Goal: Transaction & Acquisition: Book appointment/travel/reservation

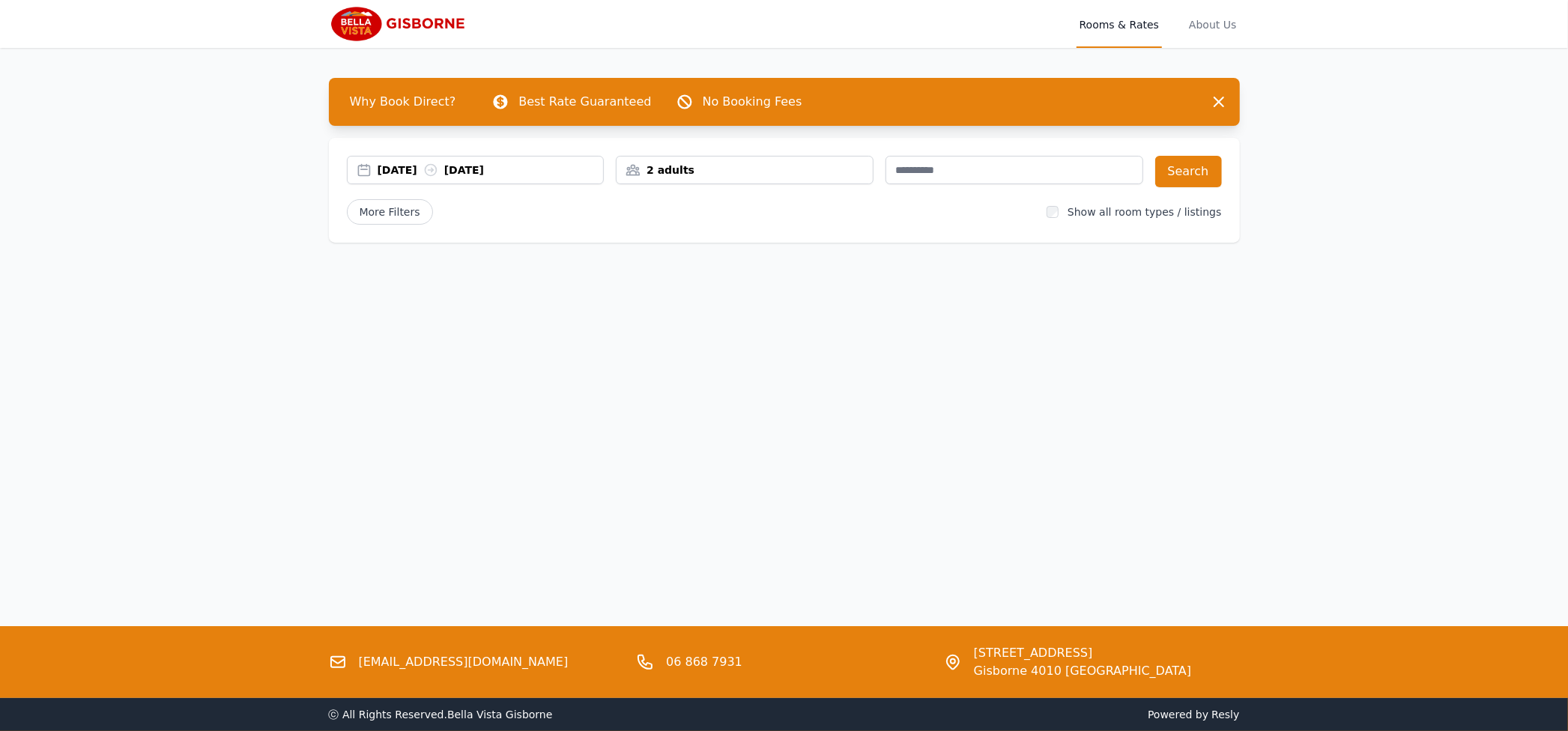
click at [467, 168] on div "[DATE] [DATE]" at bounding box center [491, 169] width 226 height 15
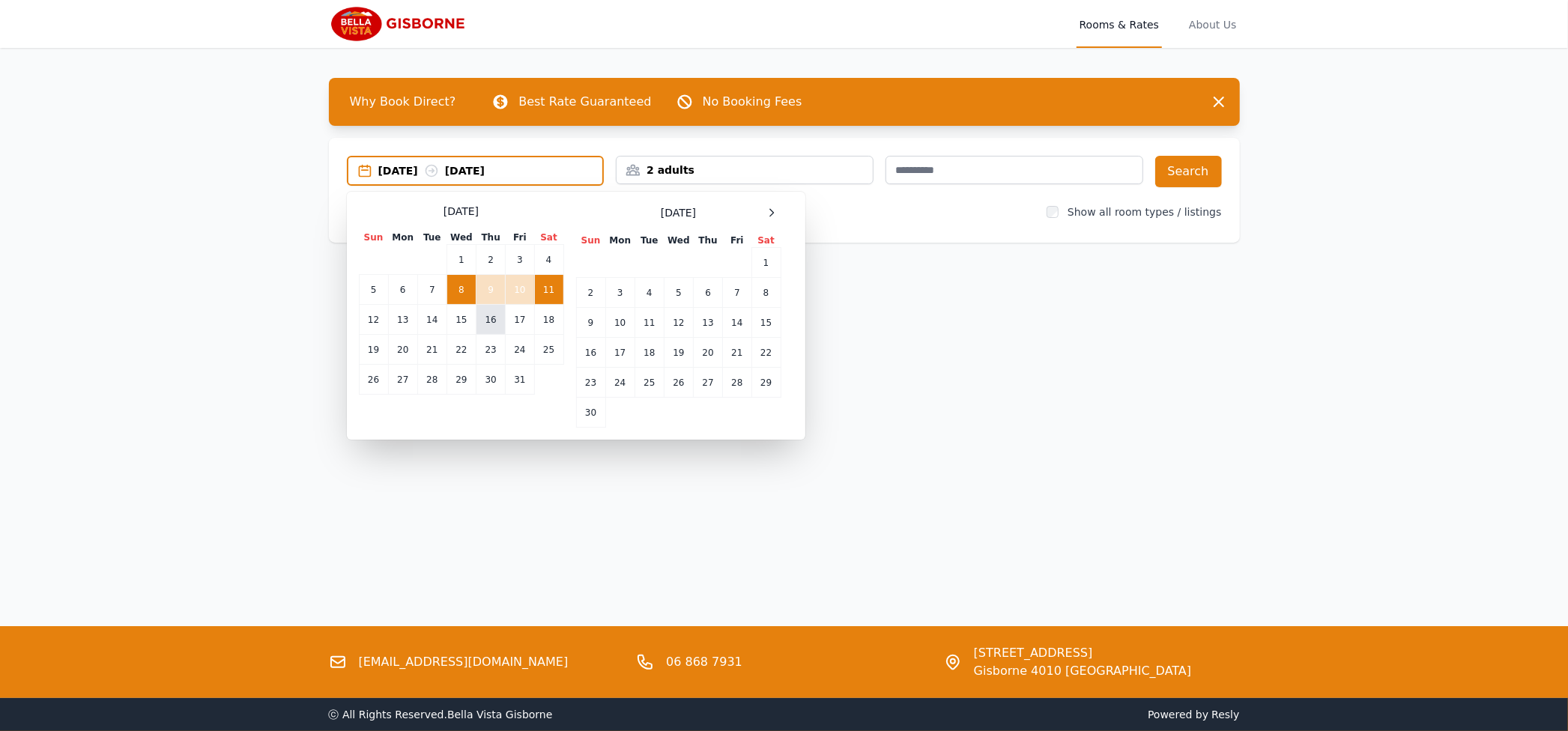
drag, startPoint x: 431, startPoint y: 316, endPoint x: 489, endPoint y: 326, distance: 58.9
click at [431, 316] on td "14" at bounding box center [431, 320] width 29 height 30
click at [527, 318] on td "17" at bounding box center [519, 320] width 28 height 30
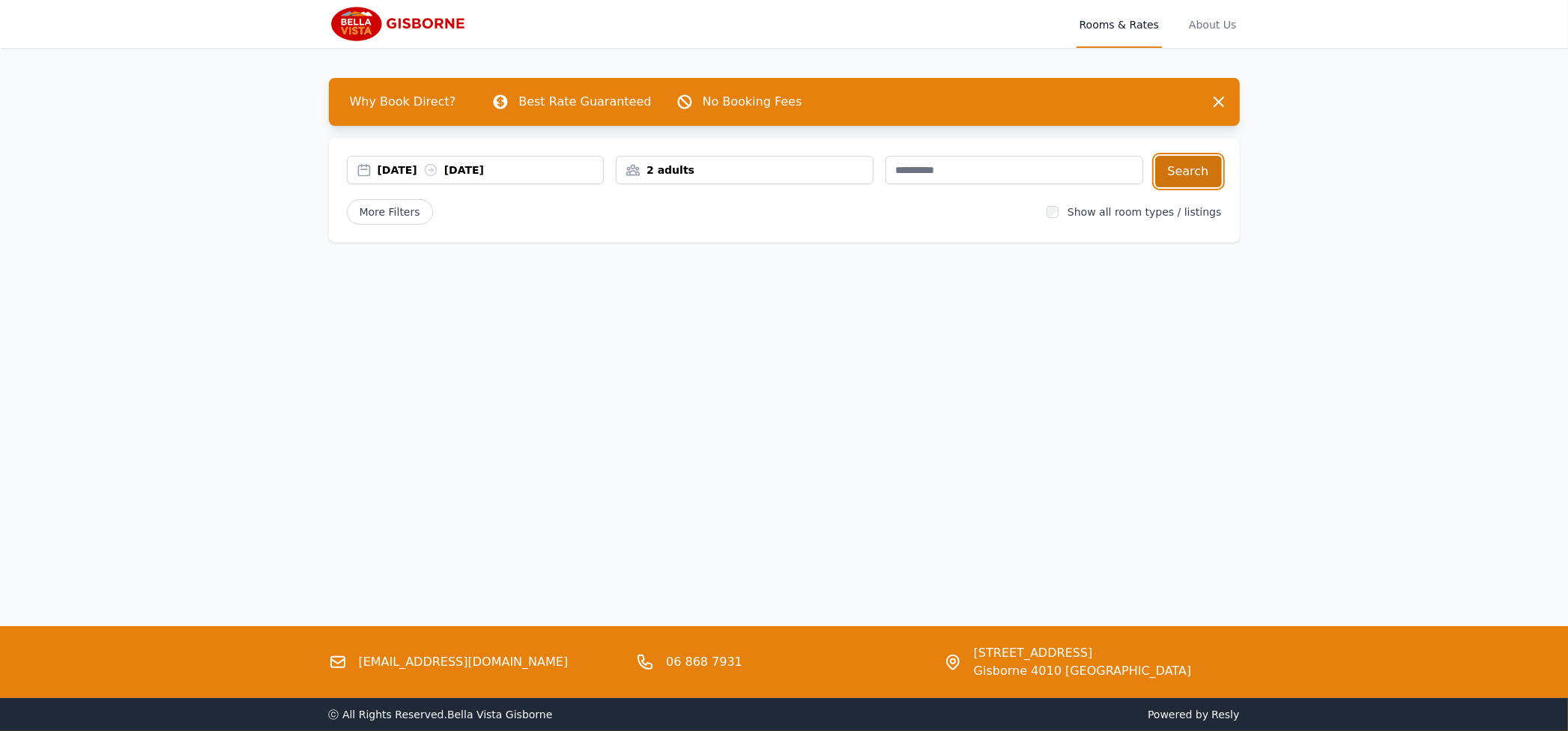
click at [1188, 159] on button "Search" at bounding box center [1188, 171] width 67 height 31
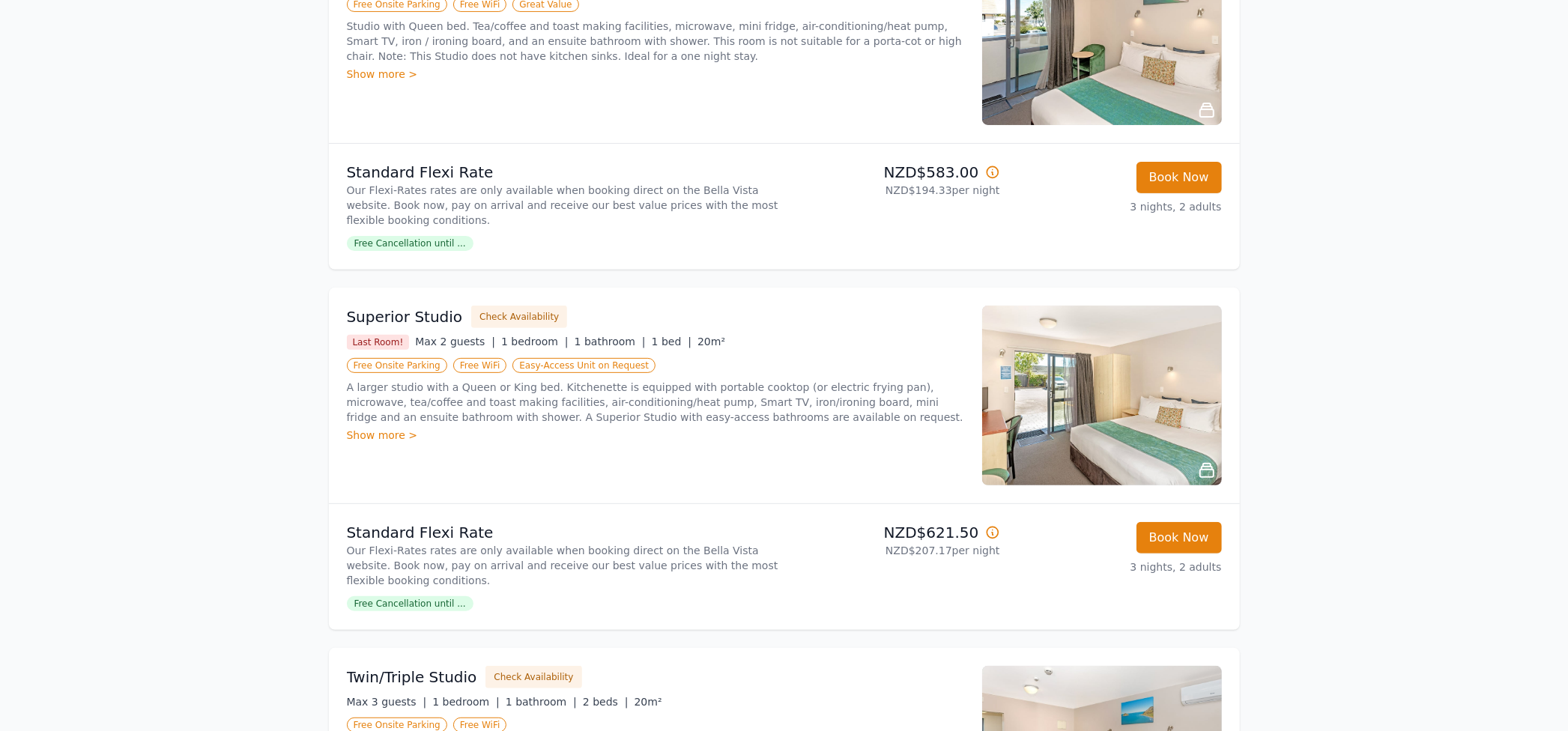
scroll to position [332, 0]
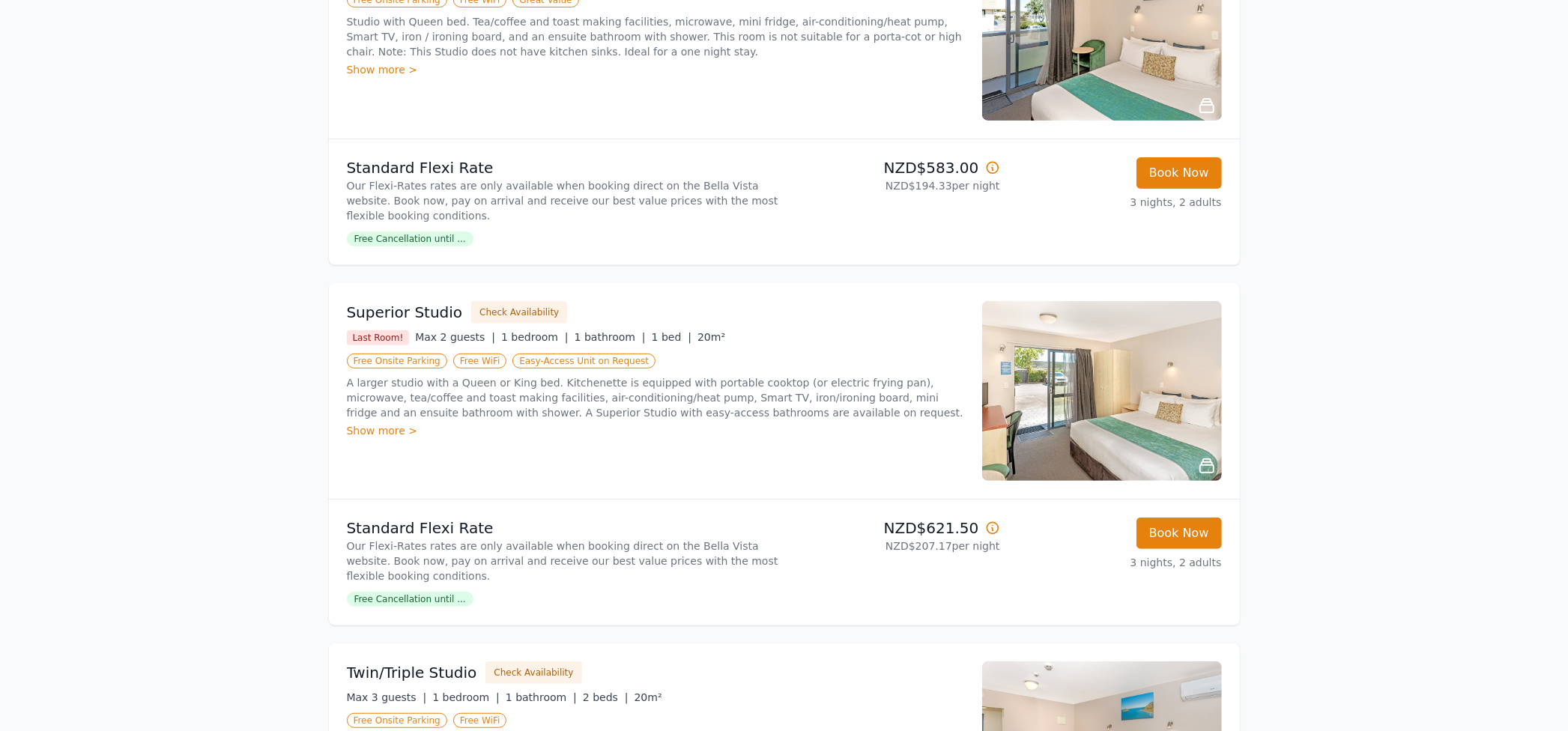
drag, startPoint x: 835, startPoint y: 178, endPoint x: 801, endPoint y: 192, distance: 36.8
click at [833, 180] on p "NZD$194.33 per night" at bounding box center [895, 185] width 210 height 15
click at [934, 178] on p "NZD$194.33 per night" at bounding box center [895, 185] width 210 height 15
click at [466, 168] on p "Standard Flexi Rate" at bounding box center [562, 168] width 431 height 21
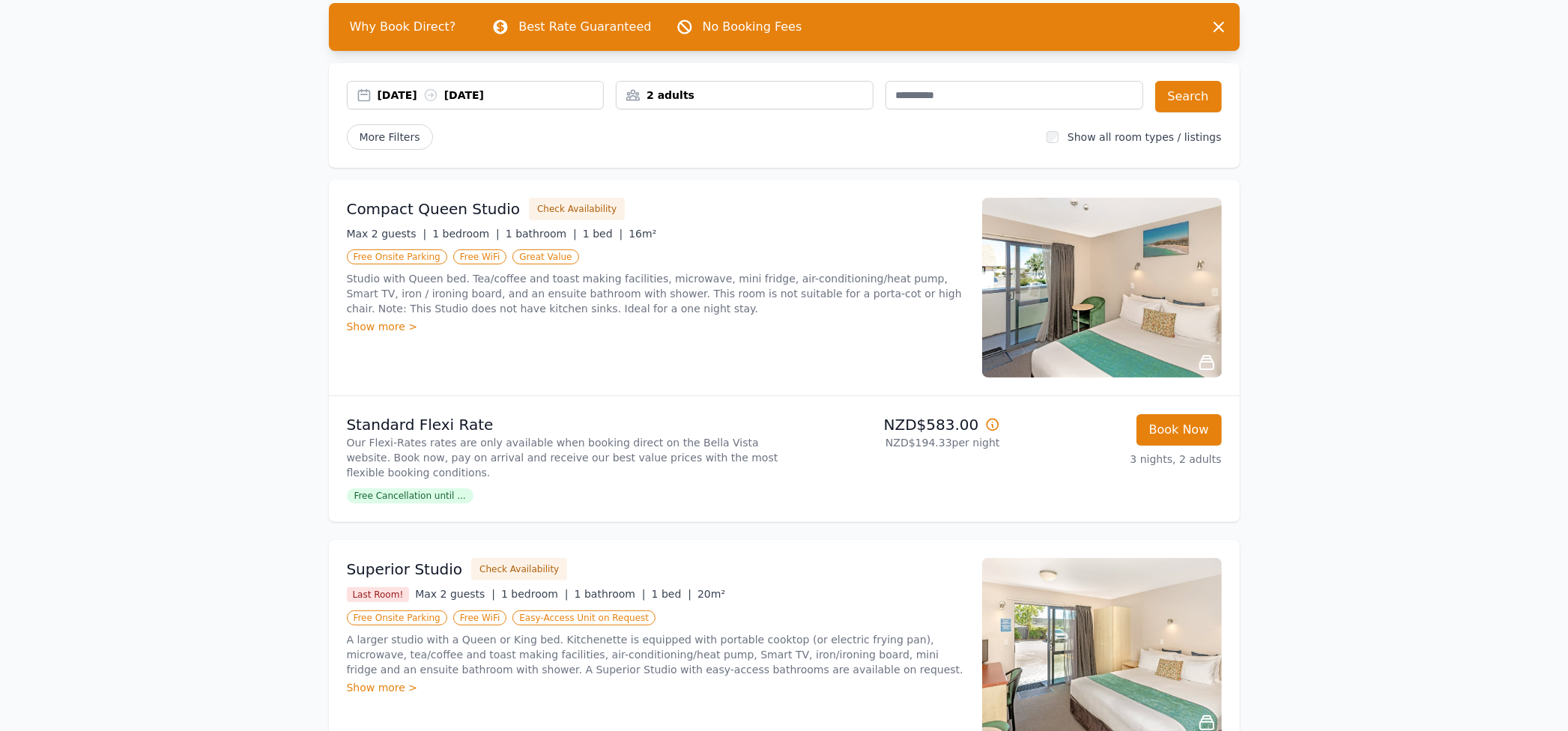
scroll to position [72, 0]
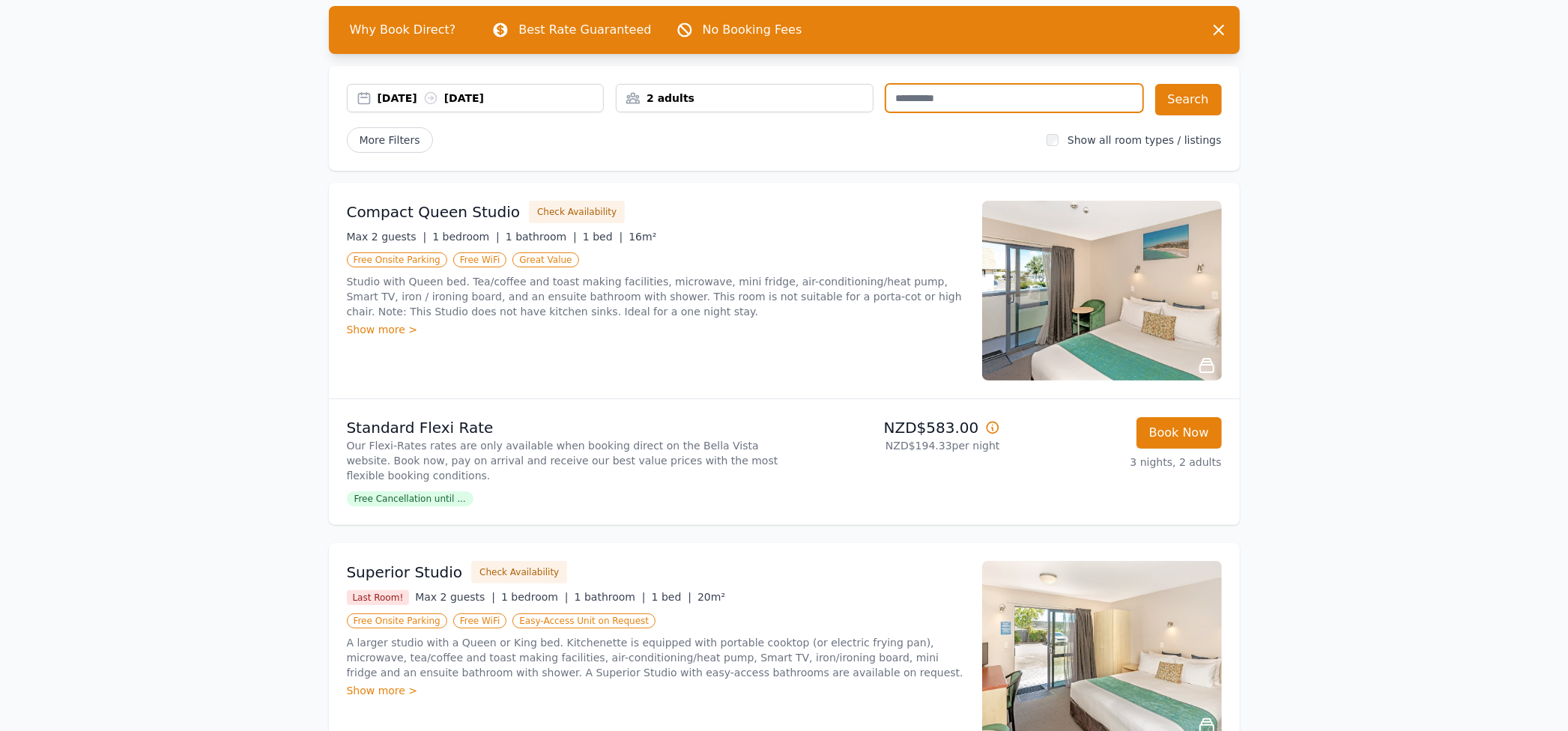
click at [950, 95] on input "text" at bounding box center [1013, 97] width 257 height 28
type input "******"
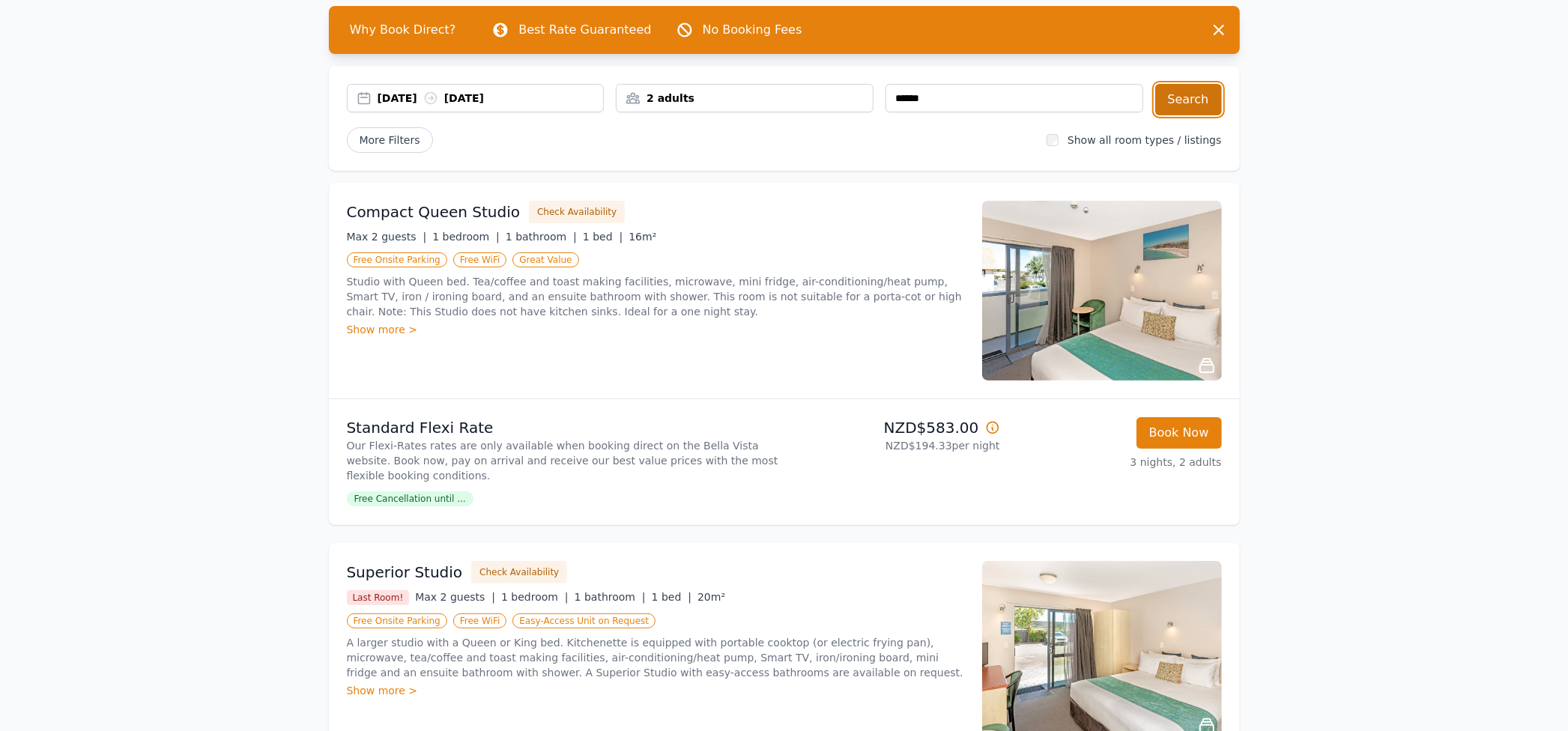
click at [1195, 90] on button "Search" at bounding box center [1188, 99] width 67 height 31
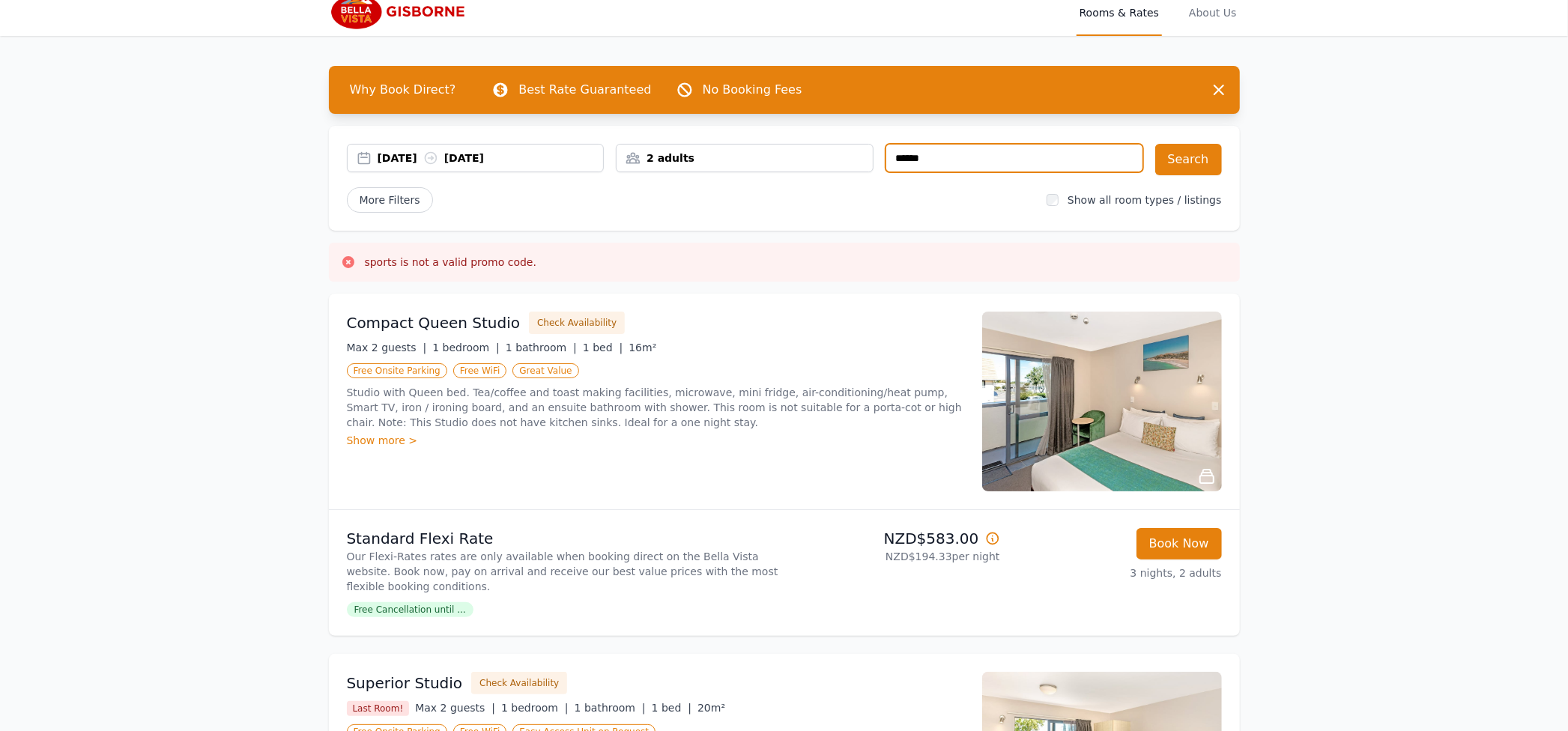
scroll to position [8, 0]
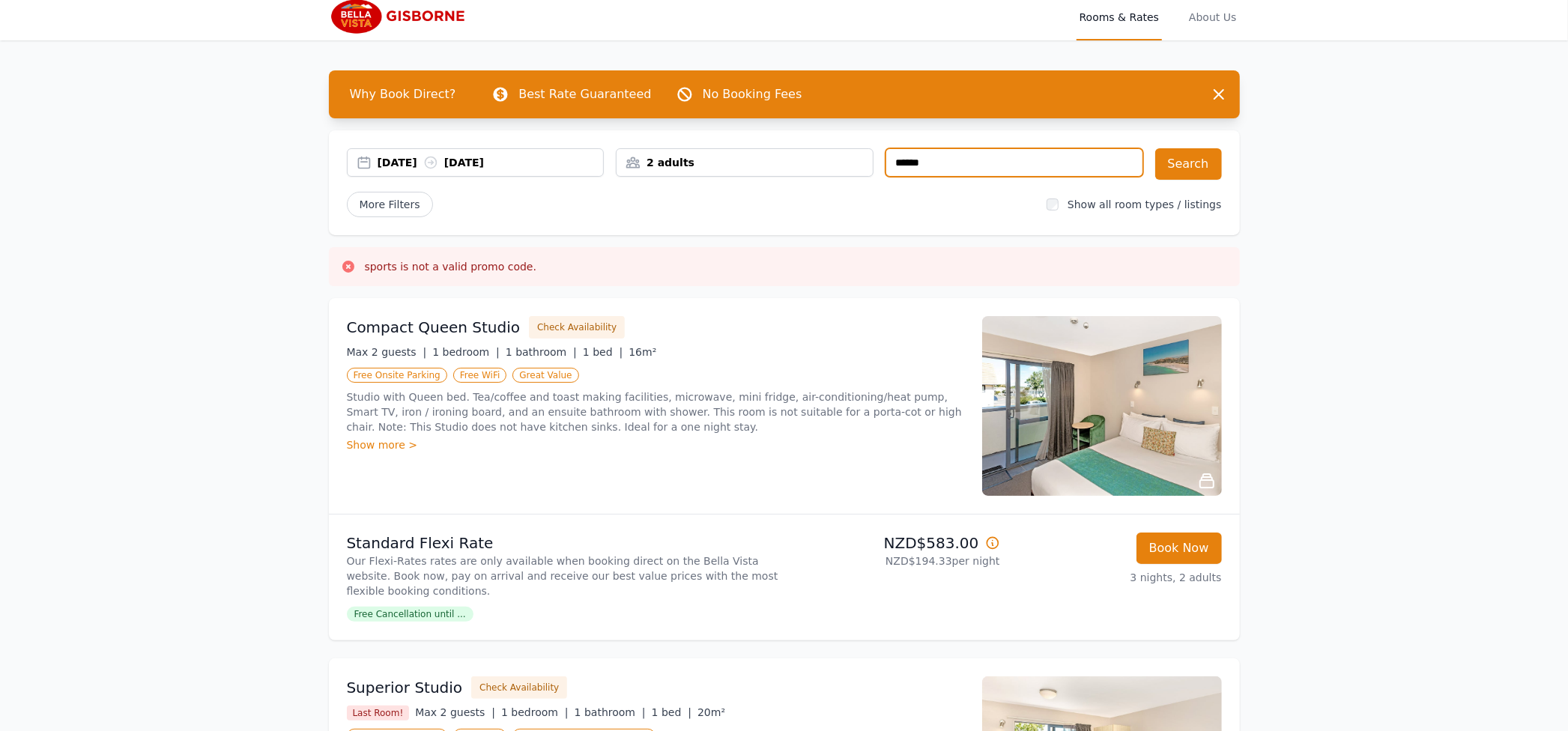
click at [960, 168] on input "******" at bounding box center [1013, 162] width 257 height 28
click at [958, 165] on input "******" at bounding box center [1013, 162] width 257 height 28
click at [409, 204] on span "More Filters" at bounding box center [390, 204] width 86 height 25
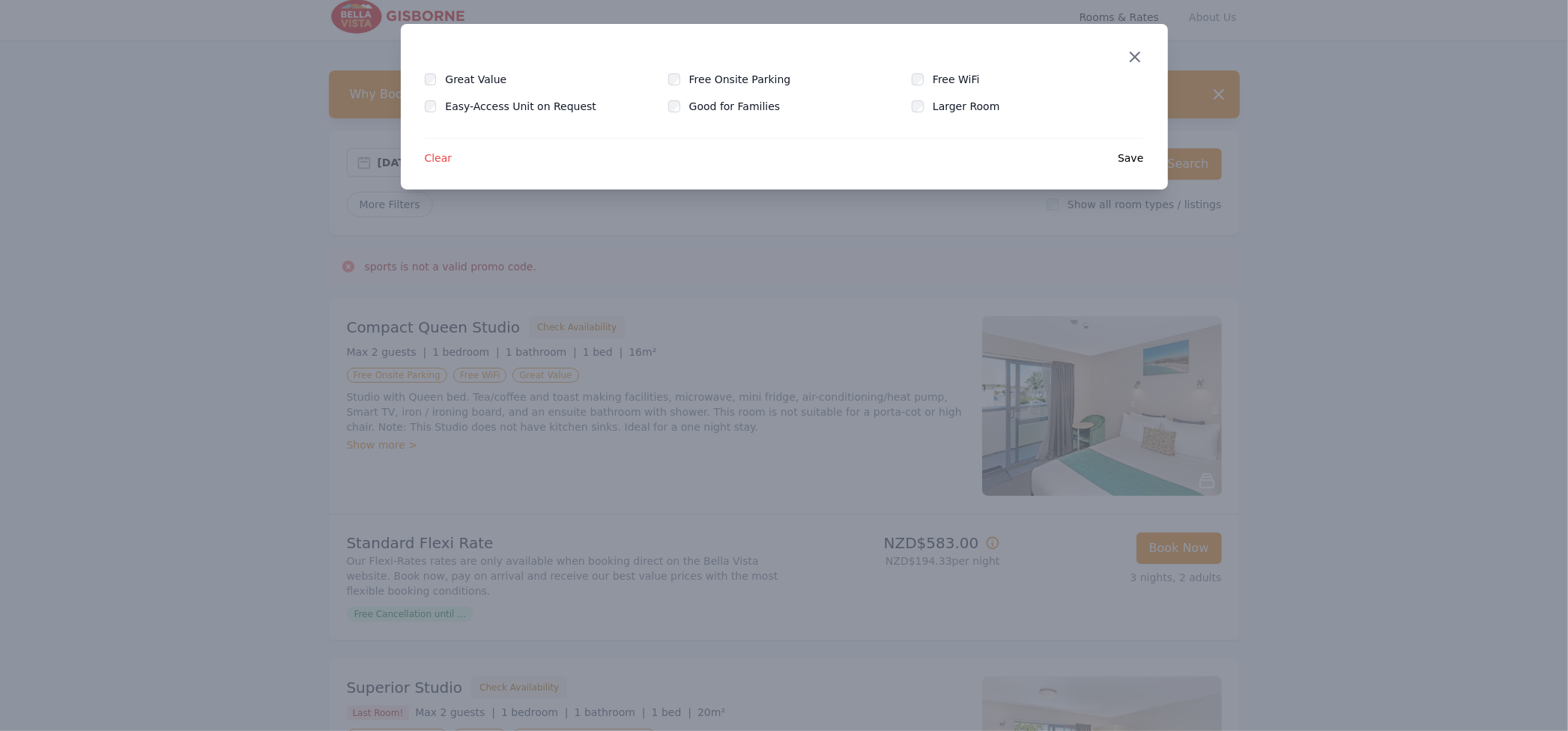
click at [1137, 52] on icon "button" at bounding box center [1135, 56] width 18 height 18
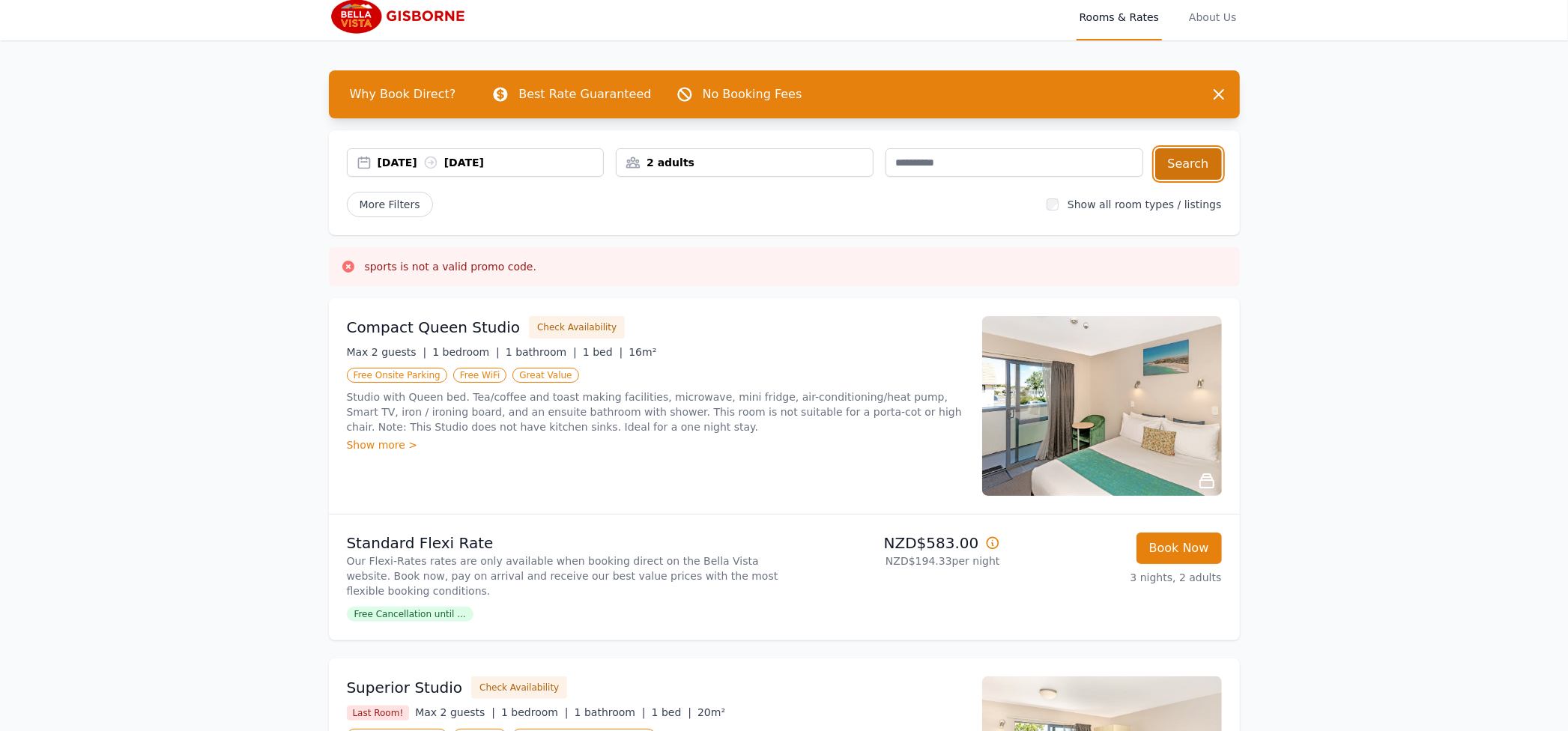
click at [1182, 173] on button "Search" at bounding box center [1188, 164] width 67 height 31
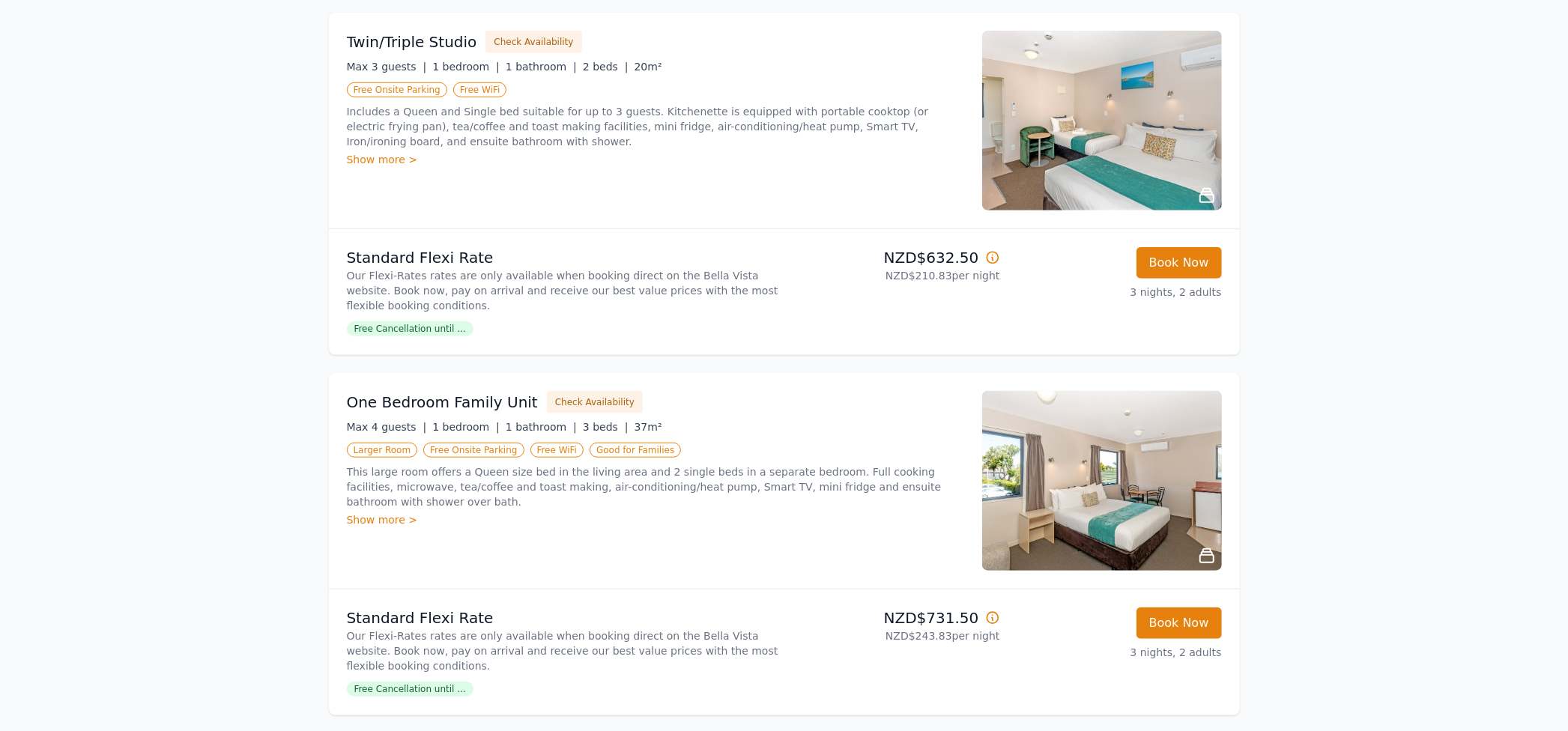
scroll to position [1154, 0]
